Goal: Task Accomplishment & Management: Manage account settings

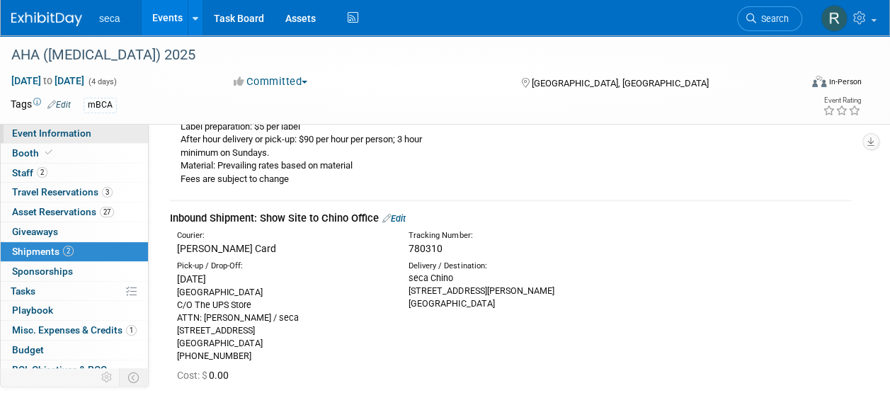
click at [77, 136] on span "Event Information" at bounding box center [51, 132] width 79 height 11
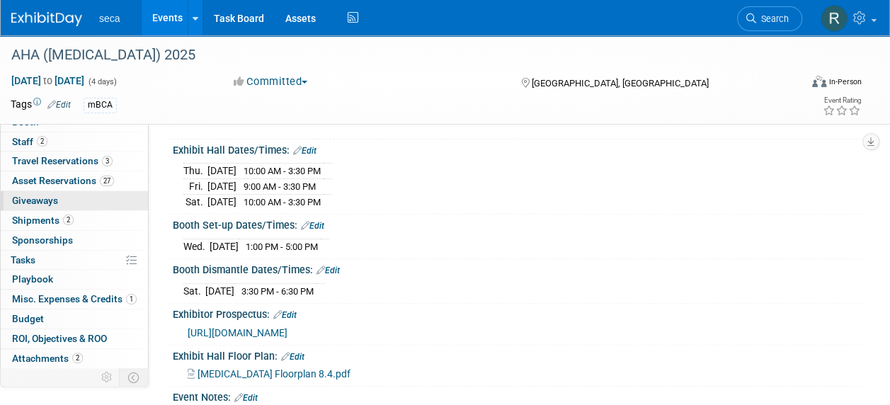
scroll to position [47, 0]
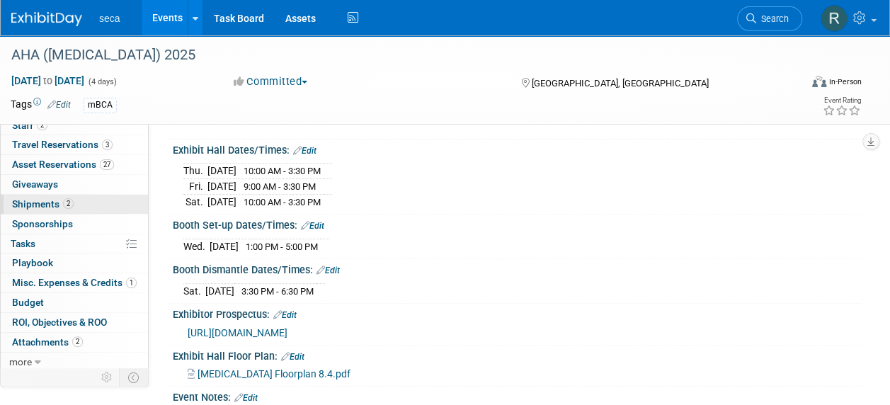
click at [45, 204] on span "Shipments 2" at bounding box center [43, 203] width 62 height 11
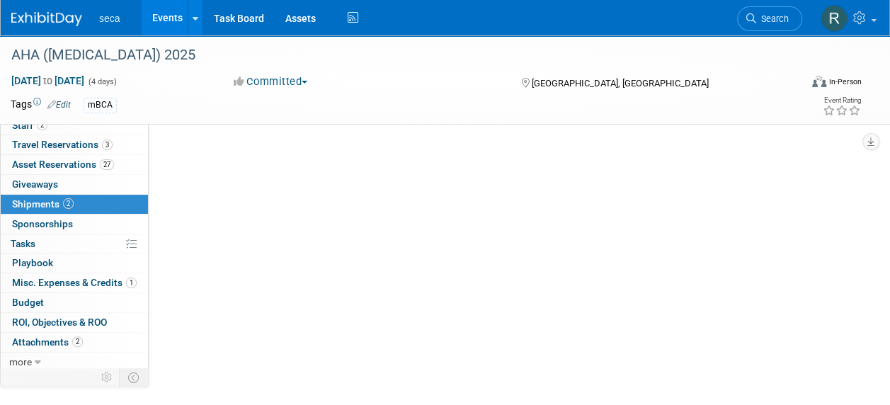
scroll to position [0, 0]
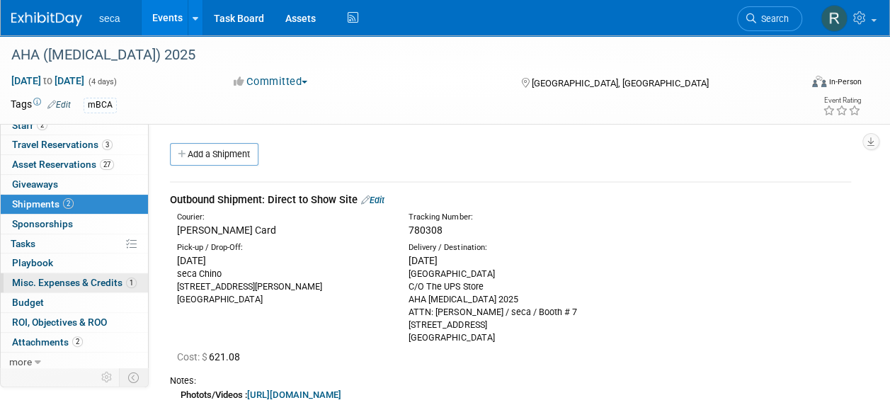
click at [56, 277] on span "Misc. Expenses & Credits 1" at bounding box center [74, 282] width 125 height 11
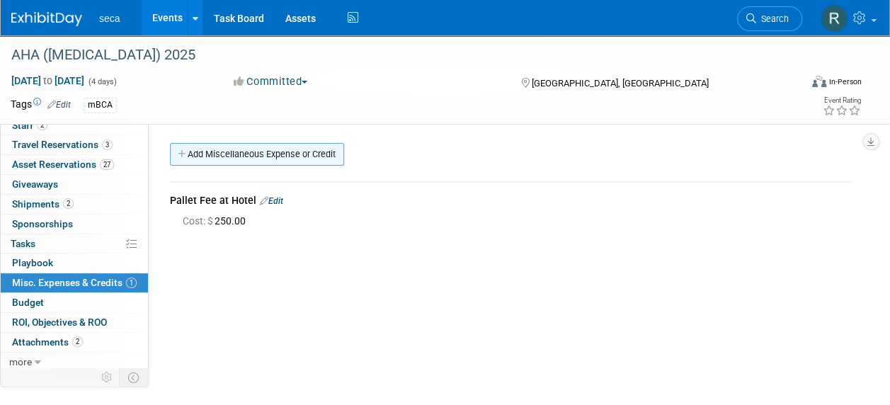
click at [272, 149] on link "Add Miscellaneous Expense or Credit" at bounding box center [257, 154] width 174 height 23
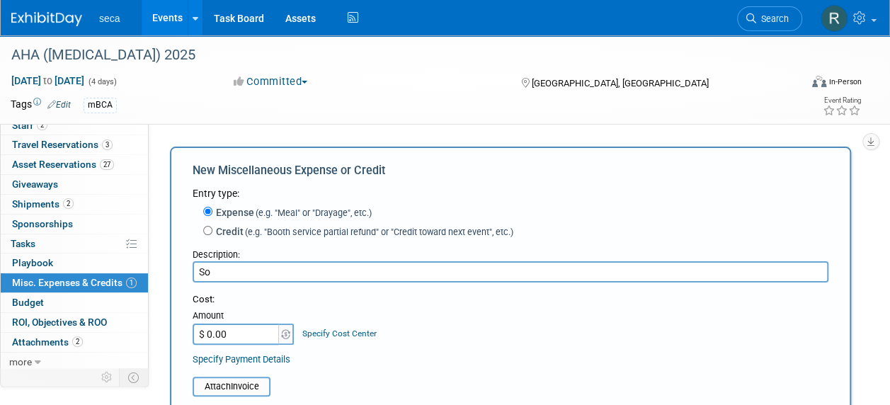
type input "S"
type input "Pallet Storage fee - UPS Store onsite"
click at [231, 325] on input "$ 0.00" at bounding box center [237, 334] width 88 height 21
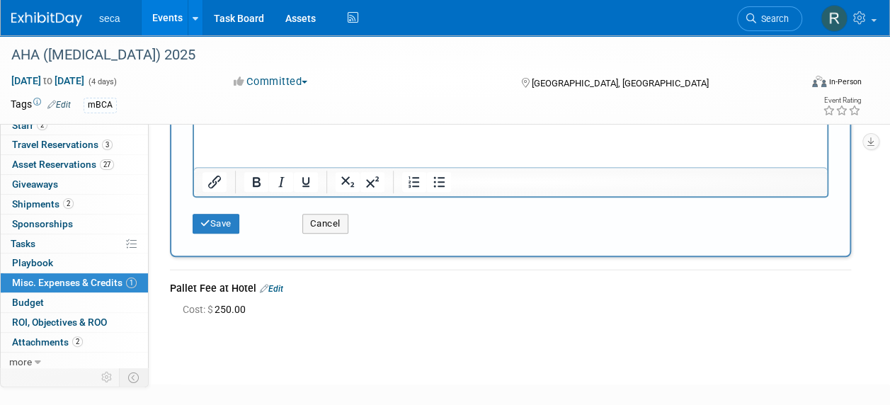
scroll to position [425, 0]
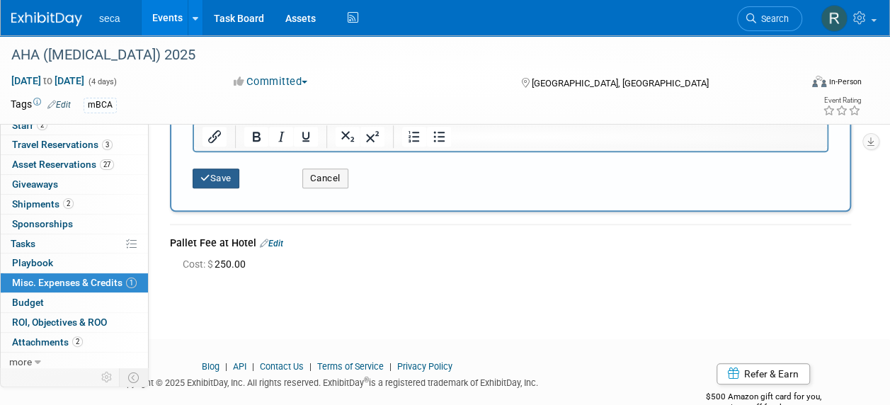
type input "$ 300.00"
click at [228, 173] on button "Save" at bounding box center [216, 178] width 47 height 20
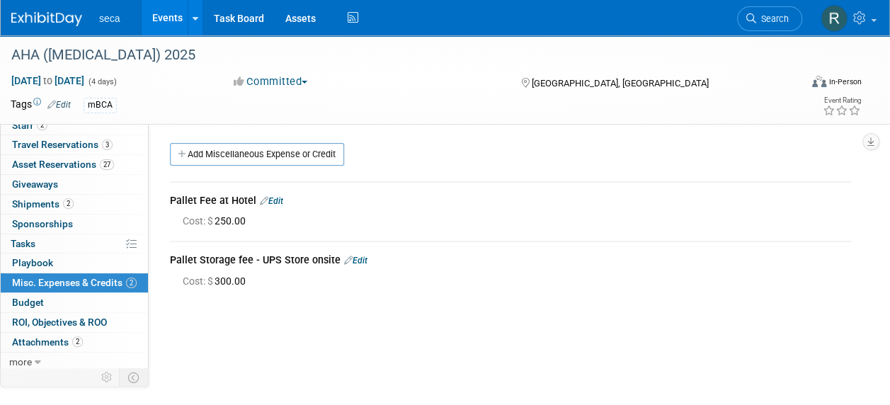
scroll to position [0, 0]
click at [275, 199] on link "Edit" at bounding box center [271, 201] width 23 height 10
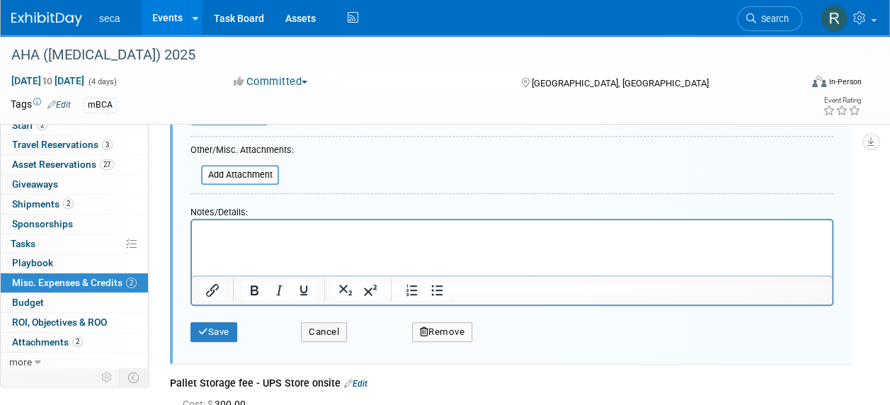
scroll to position [304, 0]
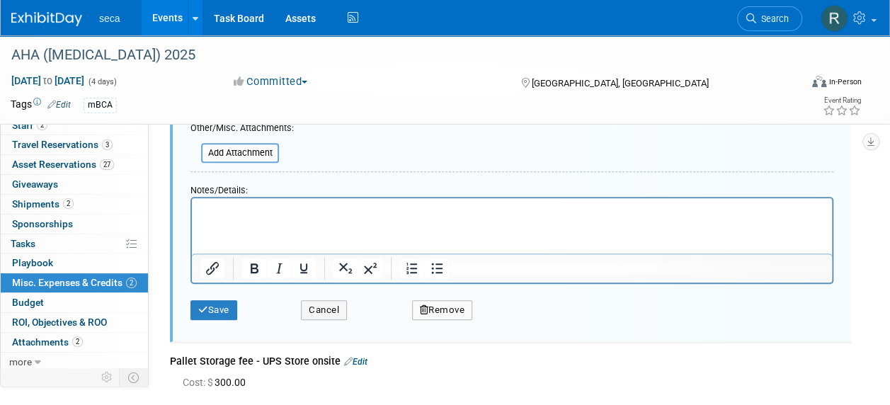
click at [439, 311] on button "Remove" at bounding box center [442, 310] width 61 height 20
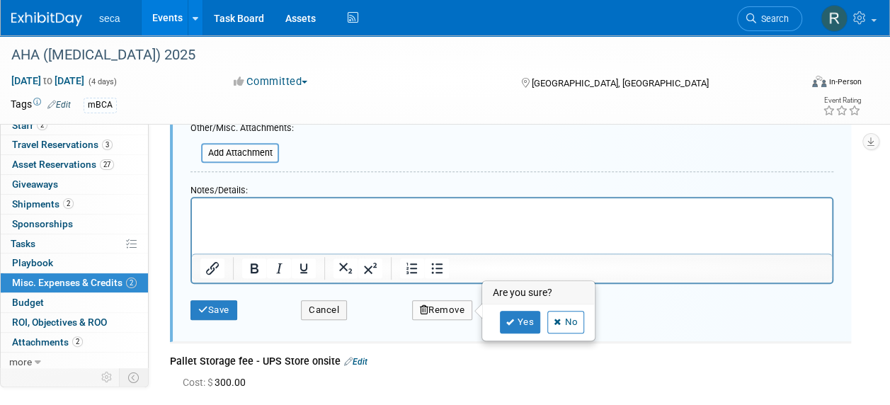
click at [453, 343] on td "Pallet Storage fee - UPS Store onsite Edit Cost: $ 300.00" at bounding box center [510, 372] width 681 height 59
click at [521, 320] on link "Yes" at bounding box center [520, 322] width 41 height 23
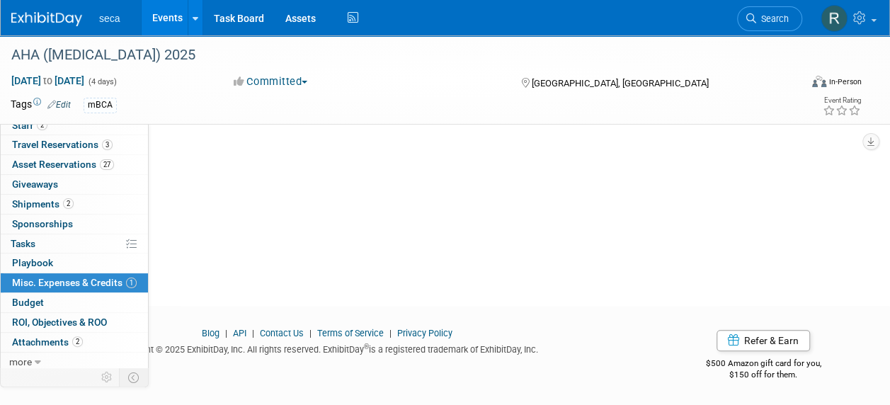
scroll to position [0, 0]
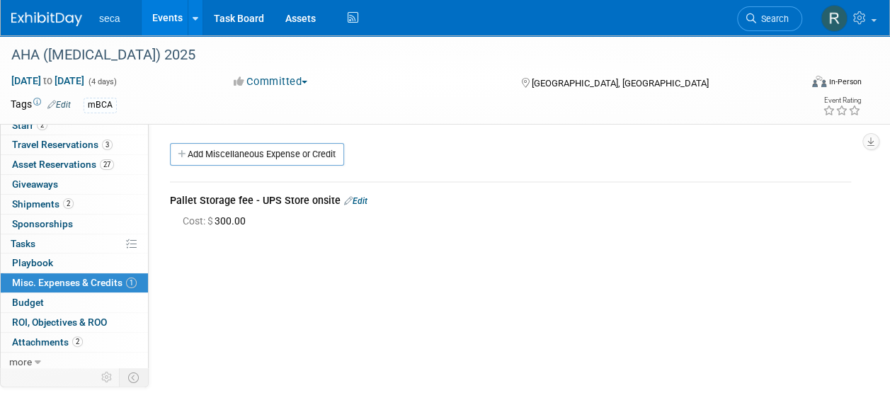
click at [158, 16] on link "Events" at bounding box center [168, 17] width 52 height 35
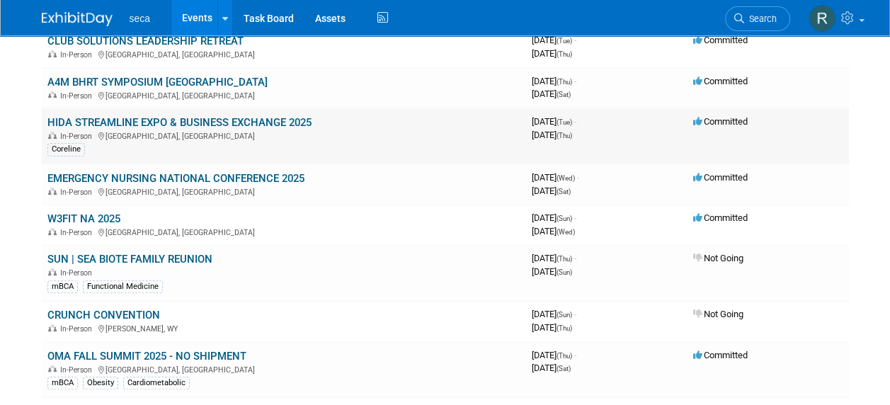
scroll to position [283, 0]
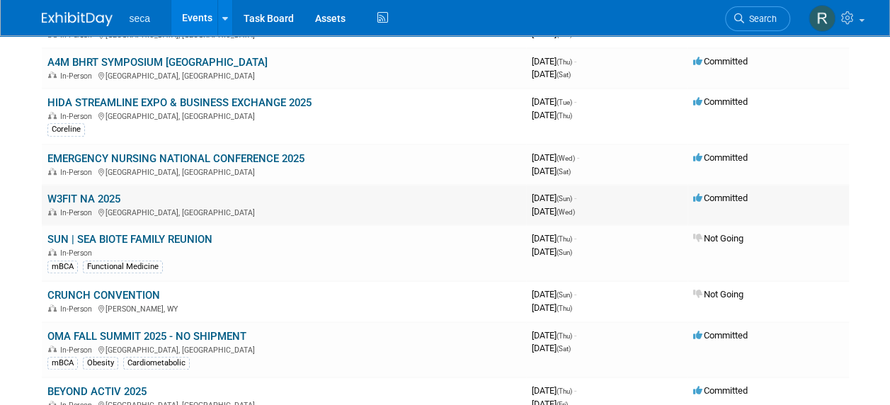
click at [104, 200] on link "W3FIT NA 2025" at bounding box center [83, 199] width 73 height 13
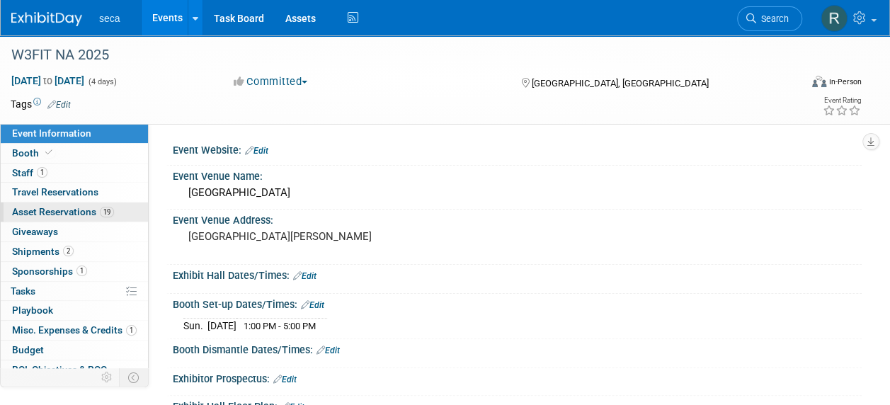
click at [43, 210] on span "Asset Reservations 19" at bounding box center [63, 211] width 102 height 11
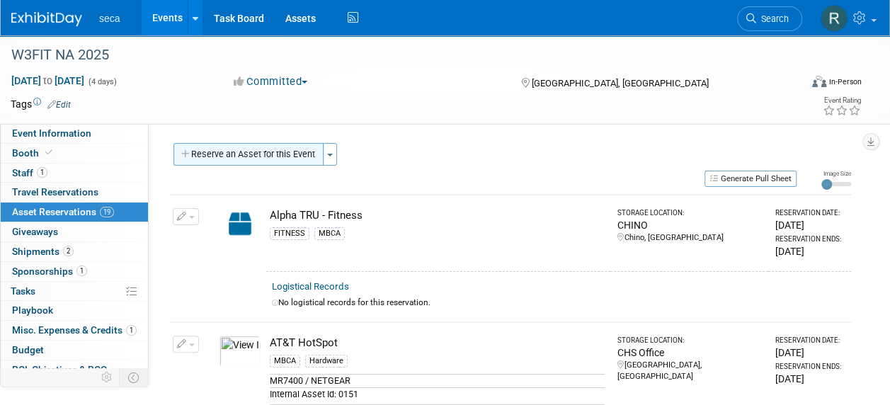
click at [262, 151] on button "Reserve an Asset for this Event" at bounding box center [248, 154] width 150 height 23
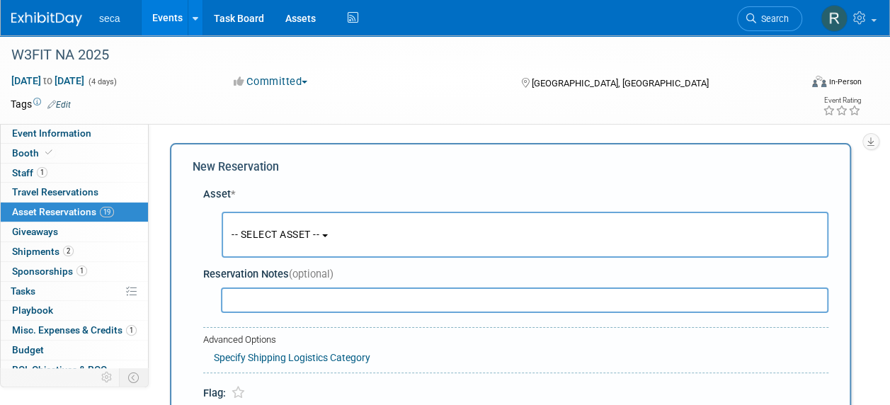
scroll to position [13, 0]
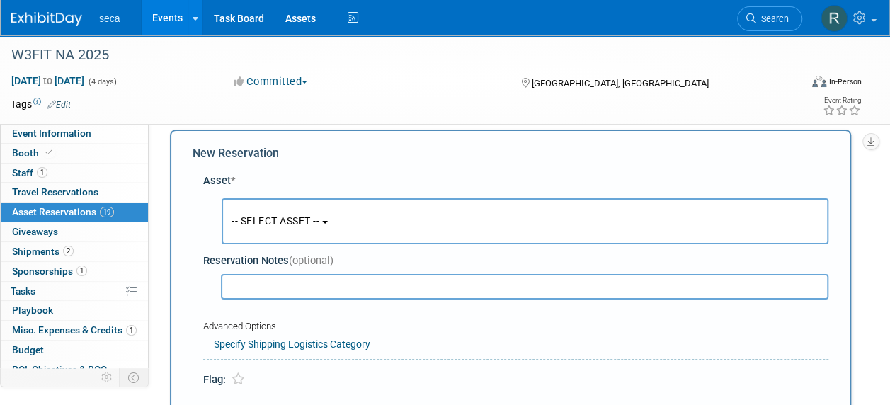
click at [250, 227] on span "-- SELECT ASSET --" at bounding box center [275, 220] width 88 height 11
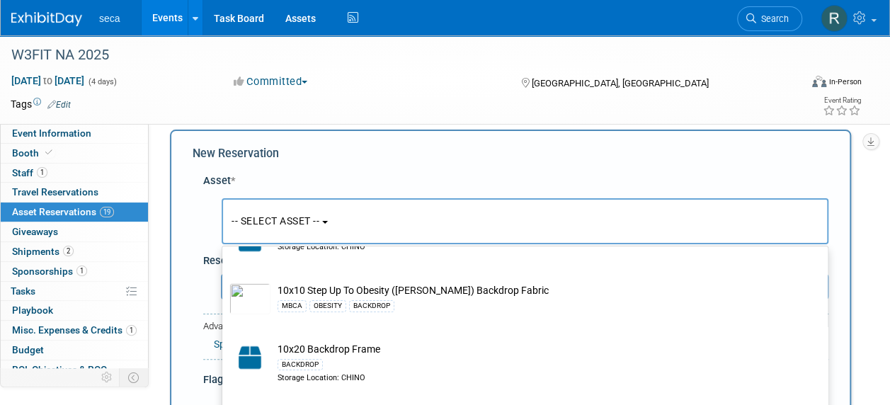
scroll to position [0, 0]
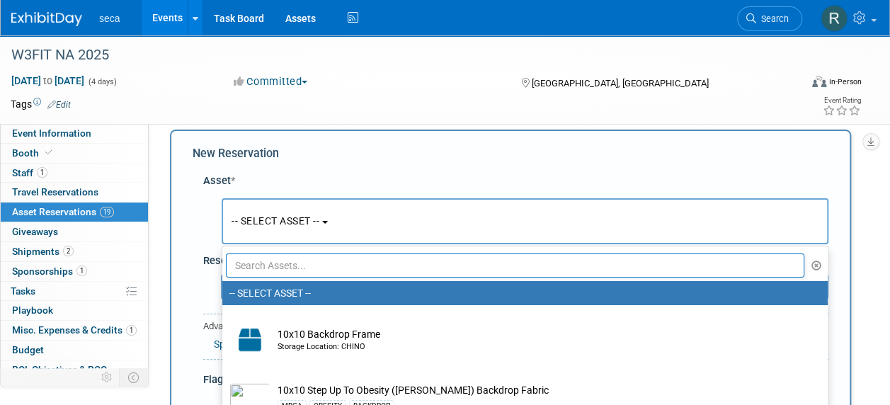
click at [417, 127] on div "Event Website: Edit Event Venue Name: Four Seasons Hotel Westlake Village Event…" at bounding box center [505, 256] width 713 height 292
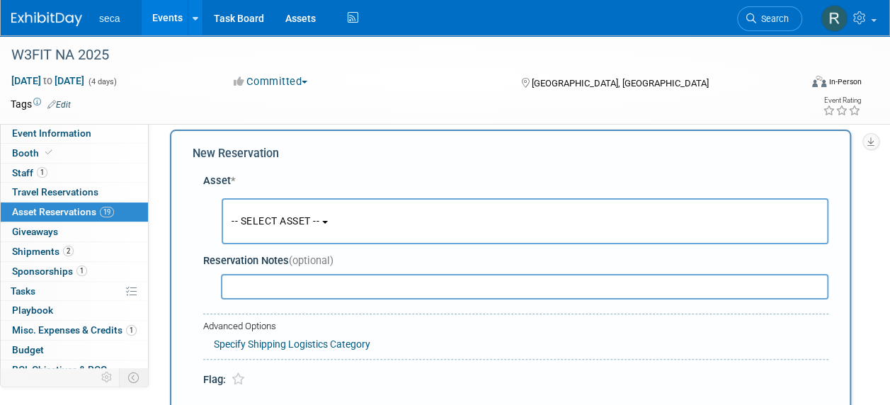
click at [416, 139] on div "New Reservation Asset * -- SELECT ASSET -- <table style='display: inline-block;…" at bounding box center [510, 287] width 681 height 315
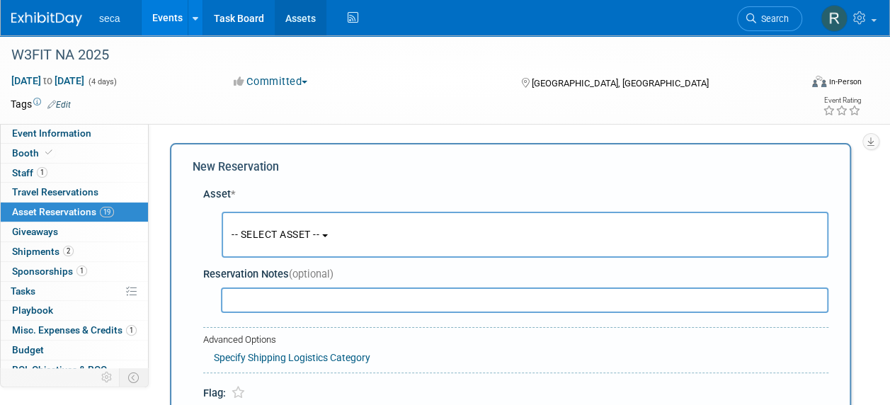
click at [295, 16] on link "Assets" at bounding box center [301, 17] width 52 height 35
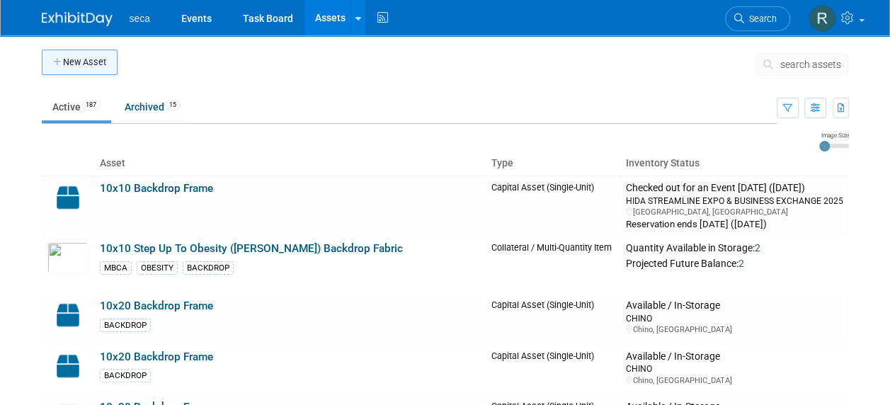
click at [99, 60] on button "New Asset" at bounding box center [80, 62] width 76 height 25
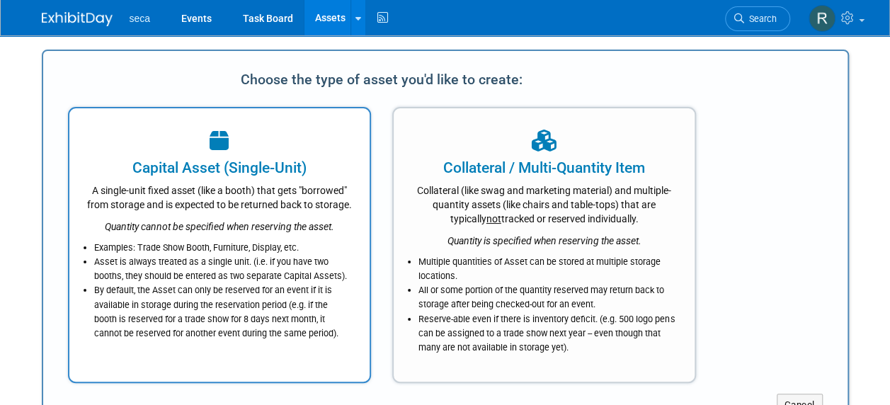
click at [221, 207] on div "A single-unit fixed asset (like a booth) that gets "borrowed" from storage and …" at bounding box center [219, 194] width 265 height 33
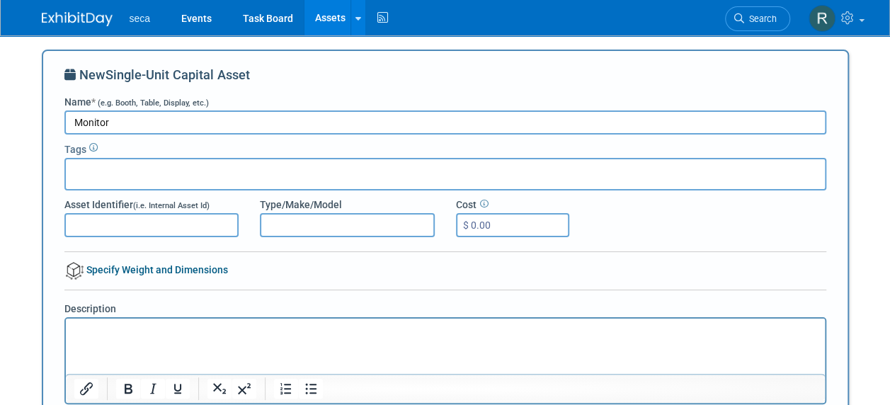
scroll to position [142, 0]
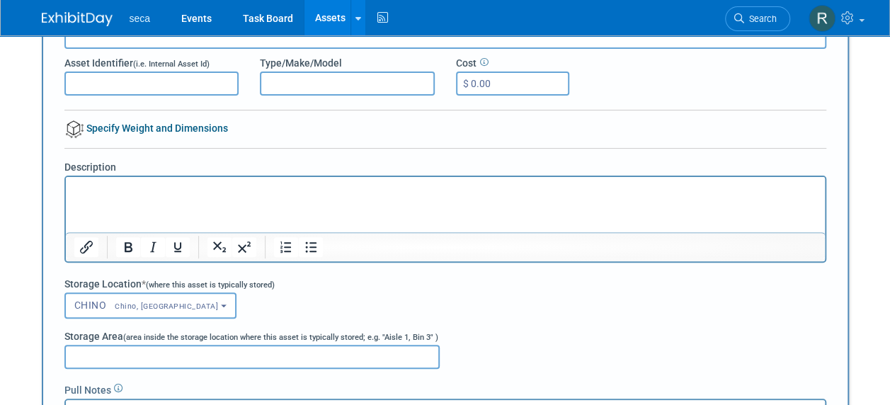
type input "Monitor"
click at [141, 193] on p "Rich Text Area. Press ALT-0 for help." at bounding box center [445, 190] width 743 height 14
drag, startPoint x: 188, startPoint y: 189, endPoint x: -66, endPoint y: 199, distance: 253.6
click at [65, 197] on html "Include HDMI cord" at bounding box center [444, 187] width 759 height 20
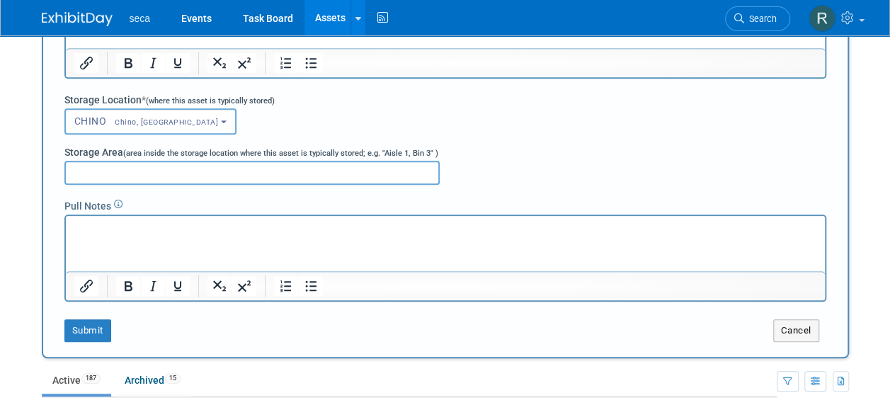
scroll to position [354, 0]
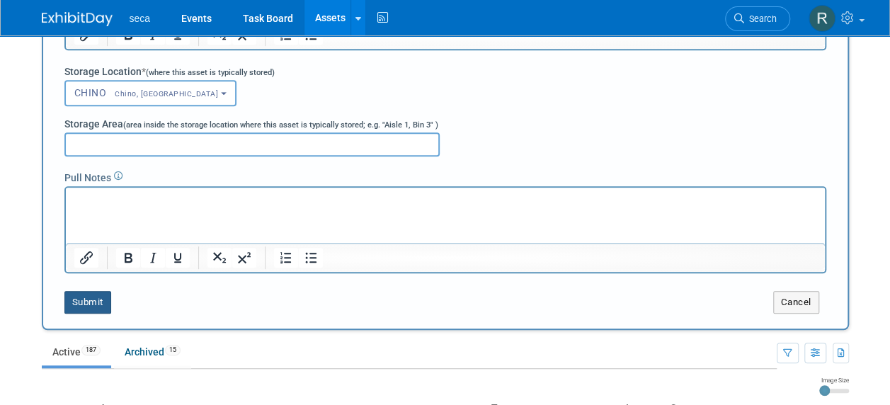
click at [84, 307] on button "Submit" at bounding box center [87, 302] width 47 height 23
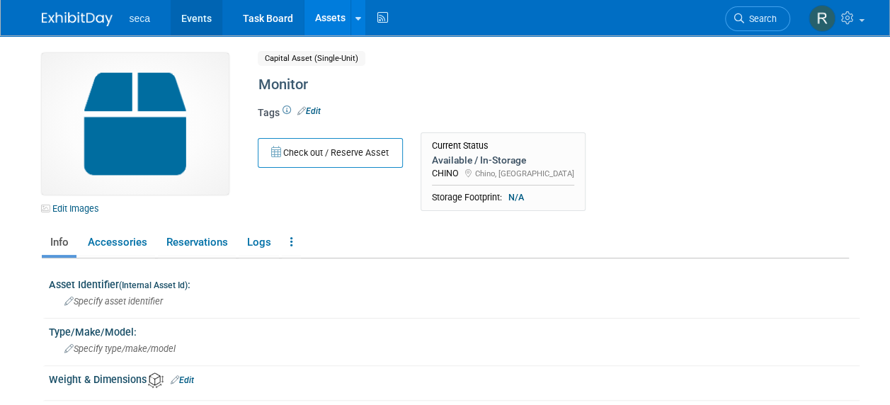
click at [180, 21] on link "Events" at bounding box center [197, 17] width 52 height 35
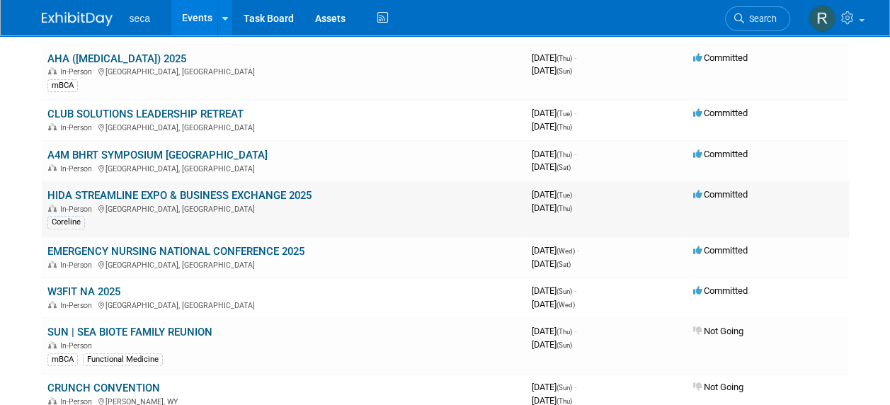
scroll to position [212, 0]
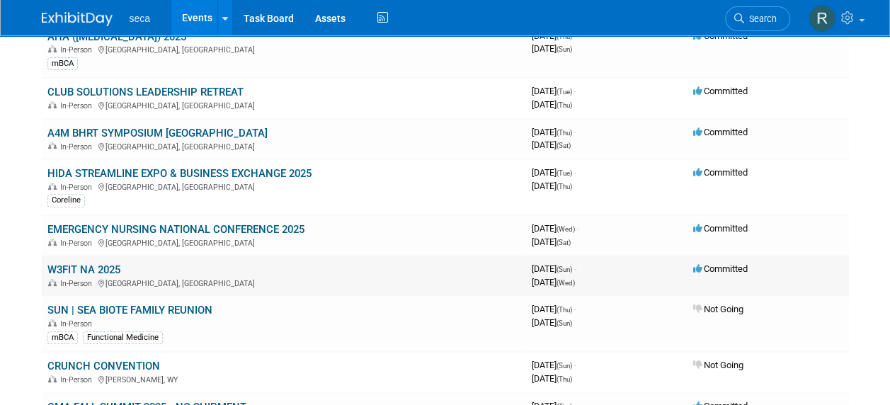
click at [74, 265] on link "W3FIT NA 2025" at bounding box center [83, 269] width 73 height 13
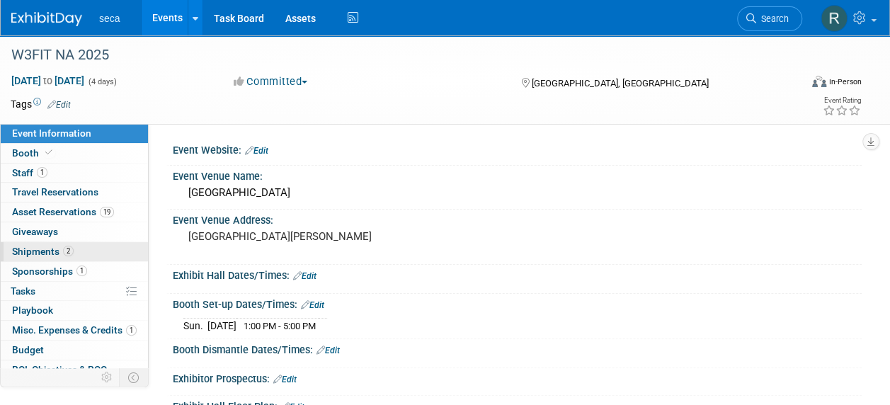
click at [31, 253] on span "Shipments 2" at bounding box center [43, 251] width 62 height 11
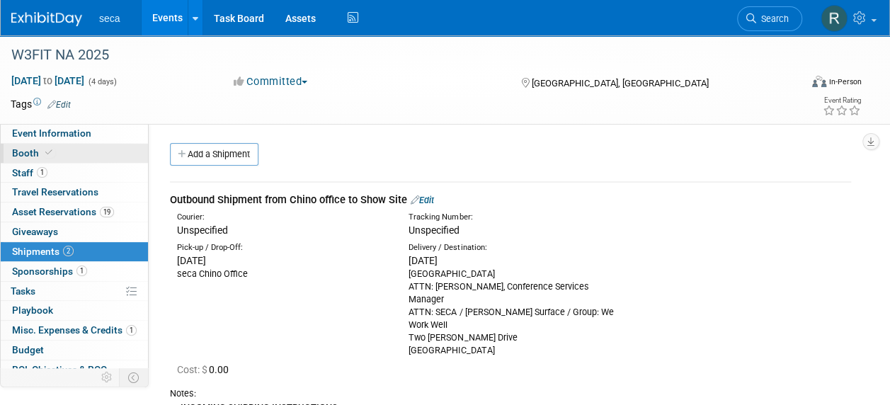
click at [45, 154] on icon at bounding box center [48, 153] width 7 height 8
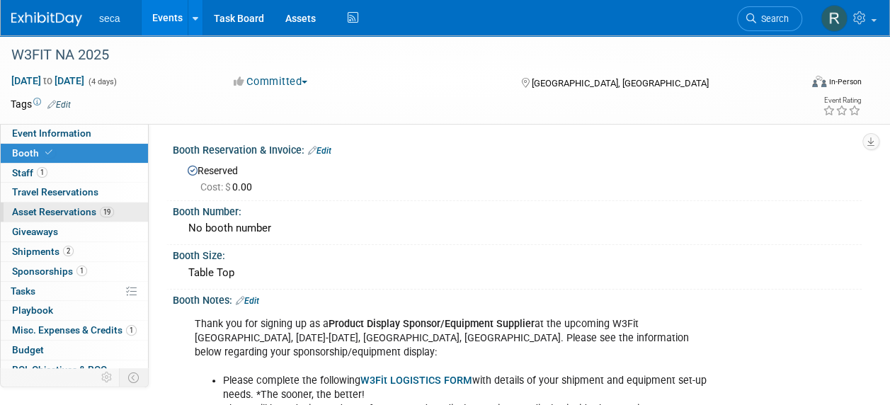
click at [54, 205] on link "19 Asset Reservations 19" at bounding box center [74, 211] width 147 height 19
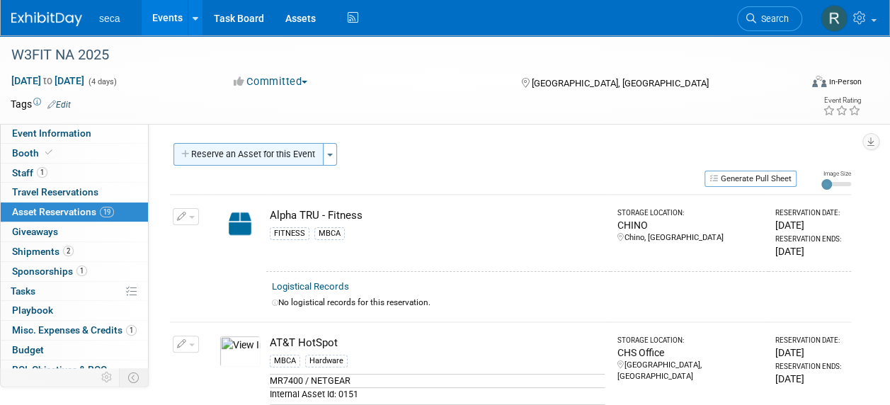
click at [231, 157] on button "Reserve an Asset for this Event" at bounding box center [248, 154] width 150 height 23
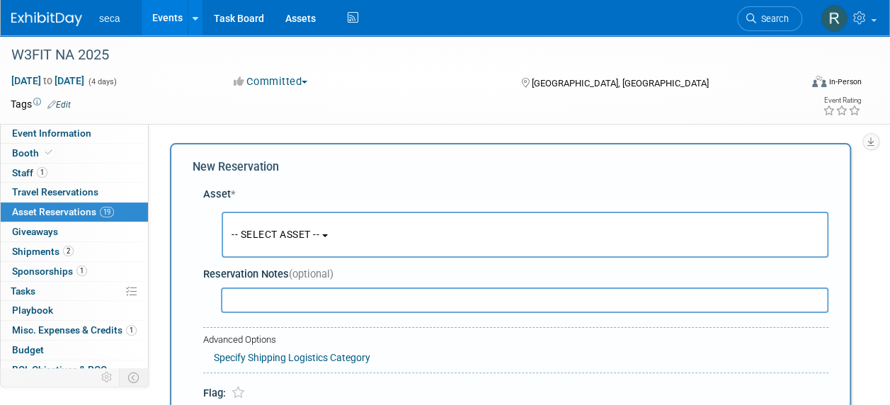
scroll to position [13, 0]
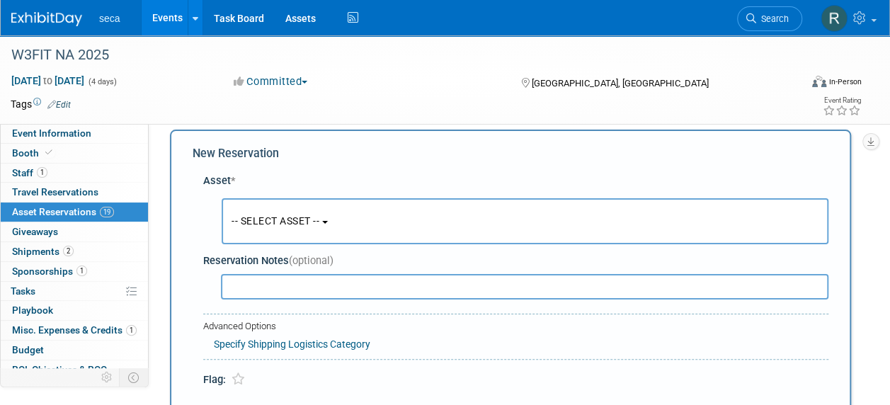
click at [245, 218] on span "-- SELECT ASSET --" at bounding box center [275, 220] width 88 height 11
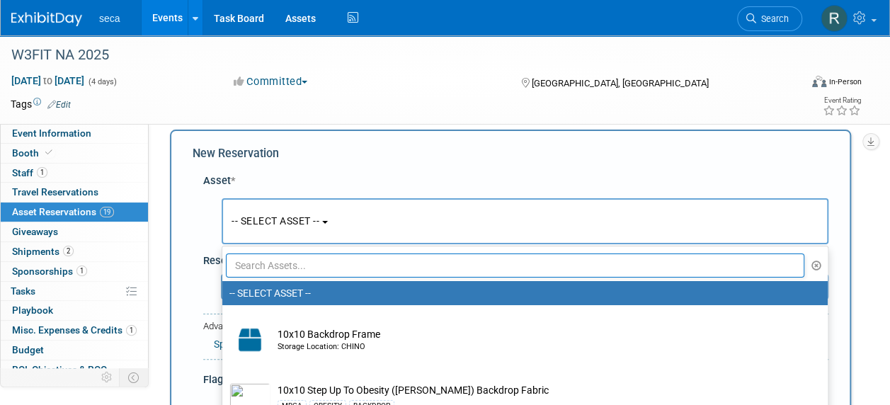
click at [265, 261] on input "text" at bounding box center [515, 265] width 578 height 24
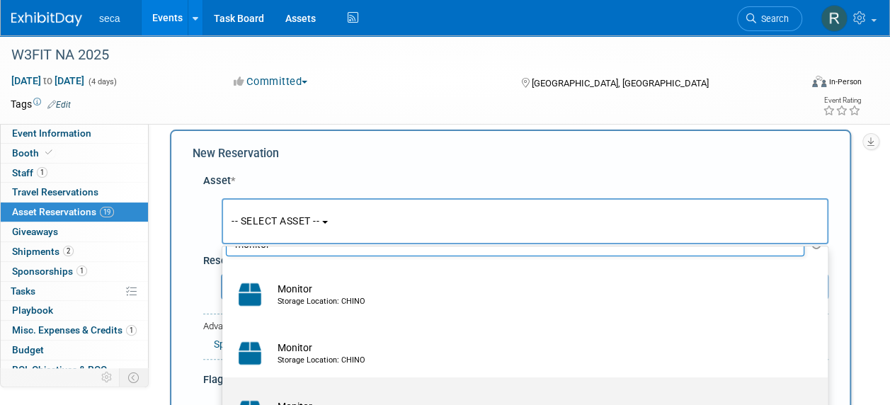
scroll to position [84, 0]
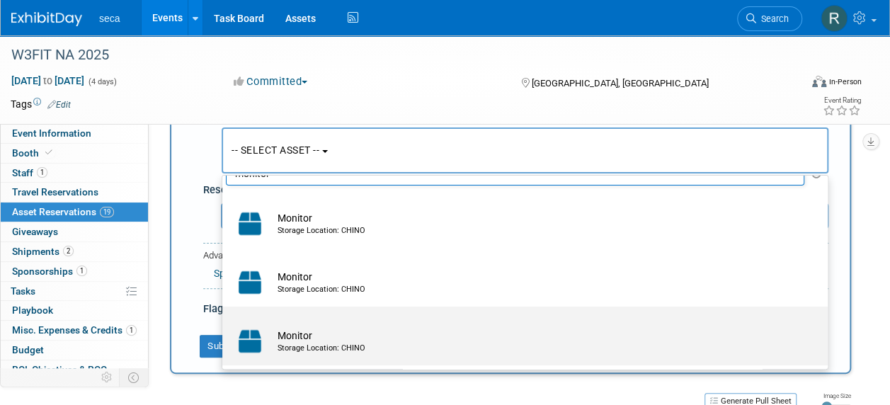
type input "monitor"
click at [411, 350] on div "Storage Location: CHINO" at bounding box center [539, 348] width 522 height 11
click at [224, 324] on input "Monitor Storage Location: CHINO" at bounding box center [219, 318] width 9 height 9
select select "10729252"
select select "8"
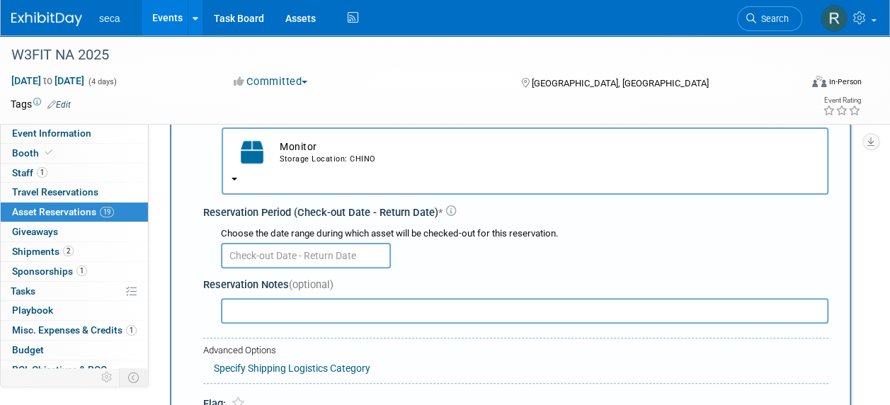
click at [306, 260] on input "text" at bounding box center [306, 255] width 170 height 25
click at [198, 151] on div "Asset * -- SELECT ASSET -- <table style='display: inline-block; border-style:no…" at bounding box center [511, 254] width 636 height 316
click at [309, 151] on td "Monitor Storage Location: CHINO" at bounding box center [546, 152] width 546 height 31
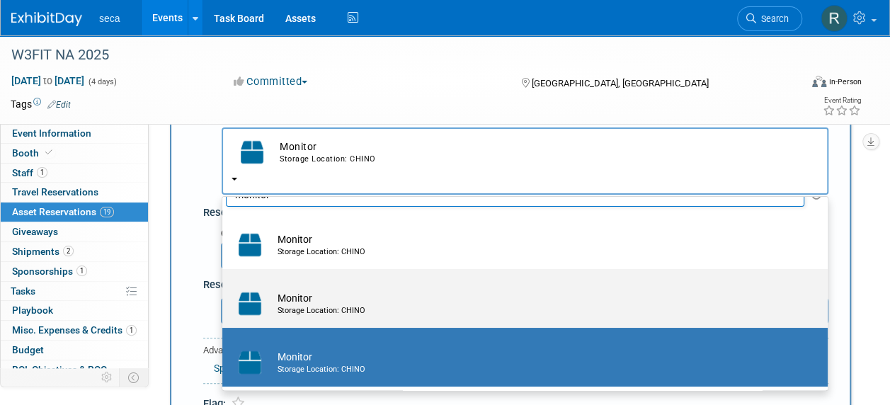
click at [286, 295] on td "Monitor Storage Location: CHINO" at bounding box center [534, 303] width 529 height 31
click at [224, 286] on input "Monitor Storage Location: CHINO" at bounding box center [219, 281] width 9 height 9
select select "10729401"
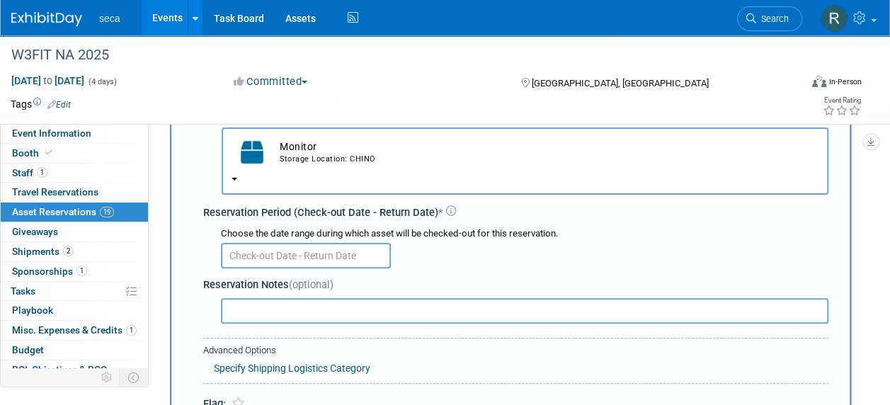
click at [276, 256] on input "text" at bounding box center [306, 255] width 170 height 25
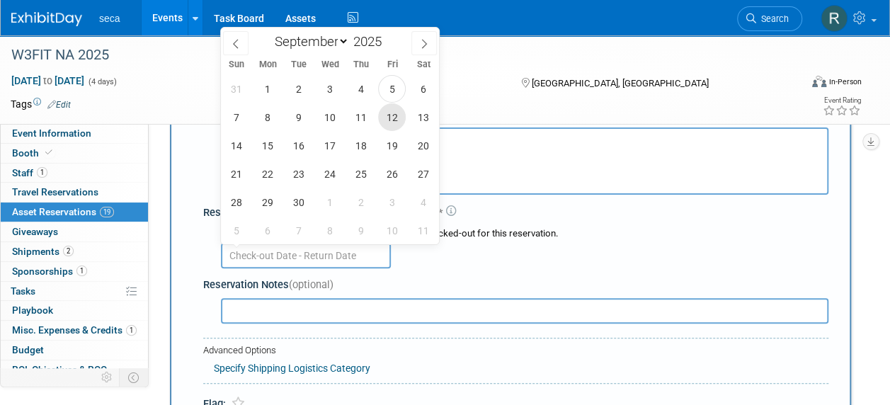
click at [396, 116] on span "12" at bounding box center [392, 117] width 28 height 28
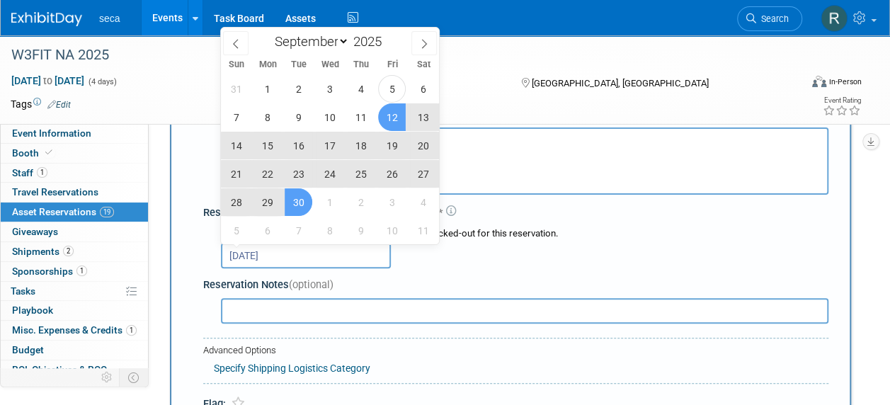
click at [309, 207] on span "30" at bounding box center [299, 202] width 28 height 28
type input "[DATE] to [DATE]"
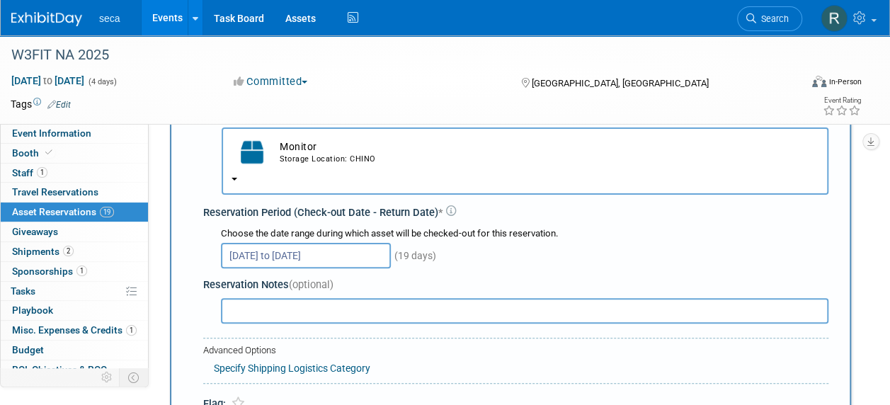
click at [583, 244] on div "[DATE] to [DATE] (19 days)" at bounding box center [524, 255] width 607 height 28
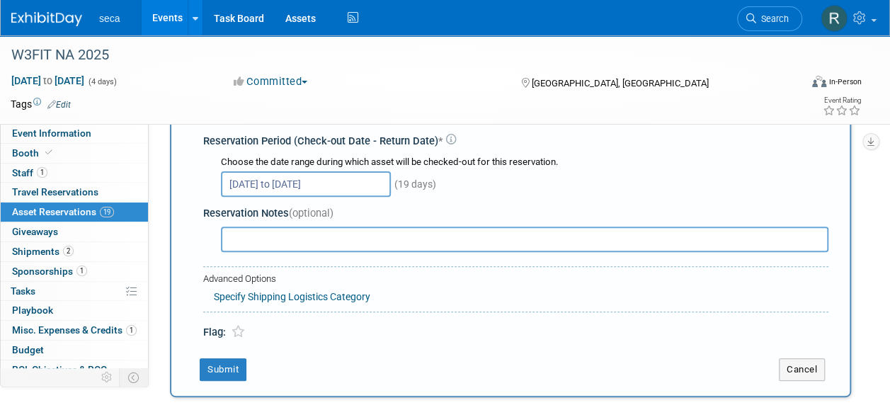
scroll to position [226, 0]
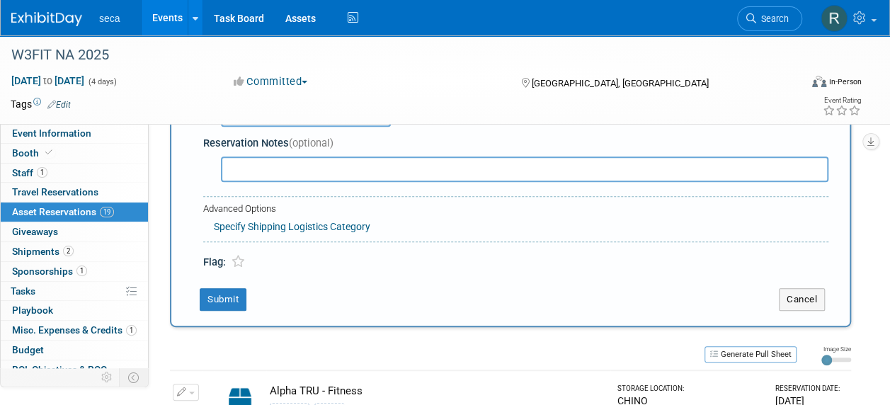
click at [318, 165] on input "text" at bounding box center [524, 168] width 607 height 25
type input "i"
type input "Include HDMI cord"
click at [214, 298] on button "Submit" at bounding box center [223, 299] width 47 height 23
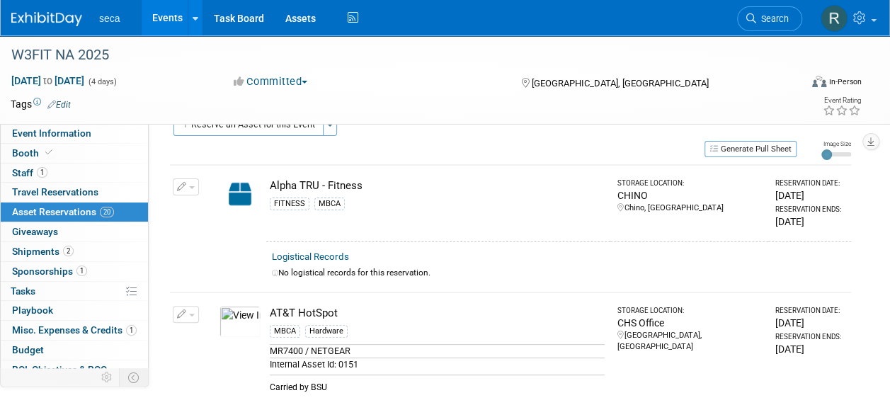
scroll to position [0, 0]
